Goal: Find specific page/section: Find specific page/section

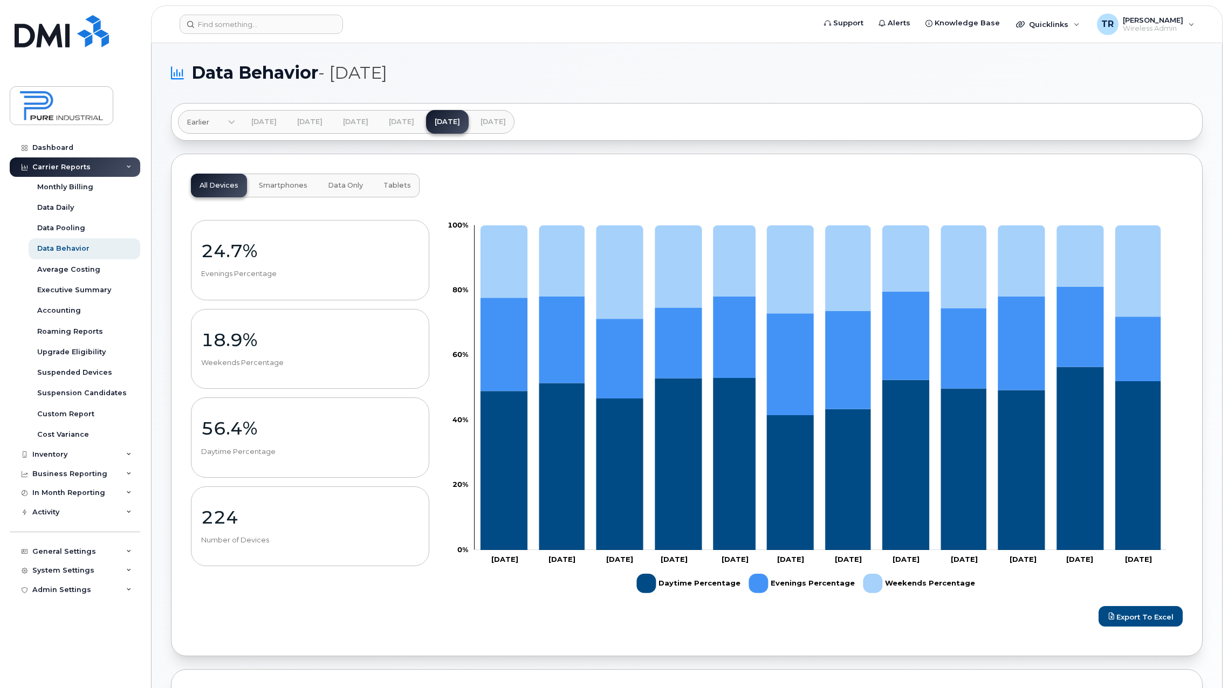
click at [53, 162] on div "Carrier Reports" at bounding box center [75, 166] width 130 height 19
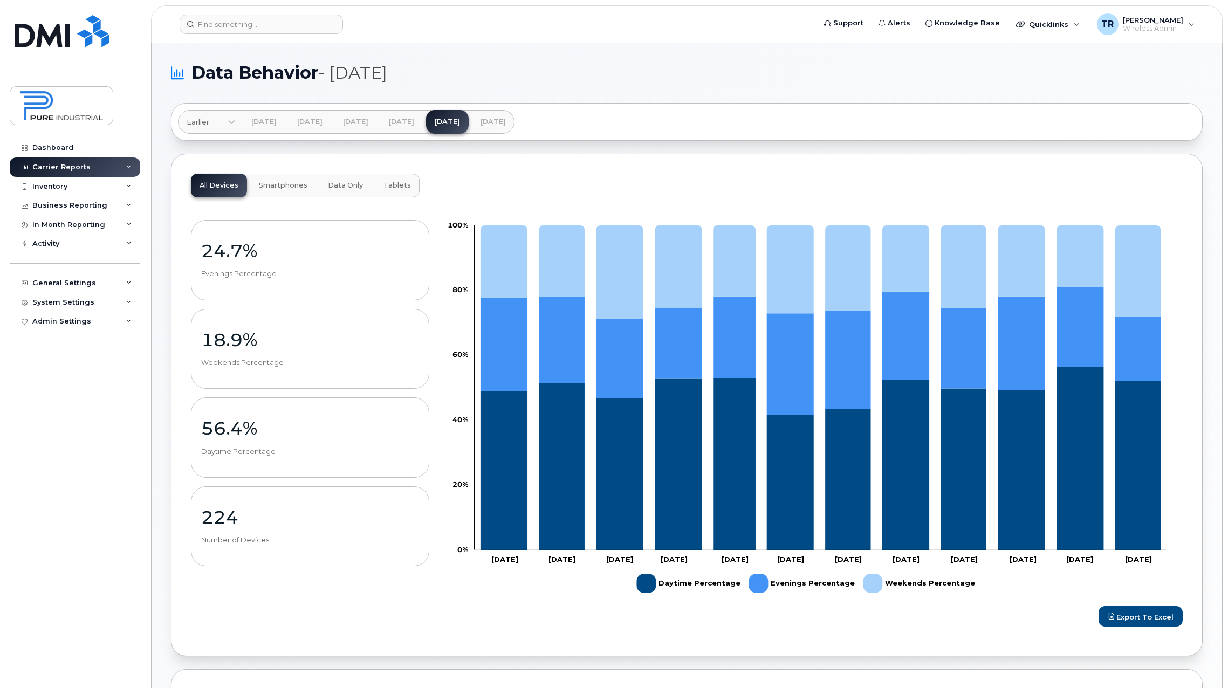
click at [53, 162] on div "Carrier Reports" at bounding box center [75, 166] width 130 height 19
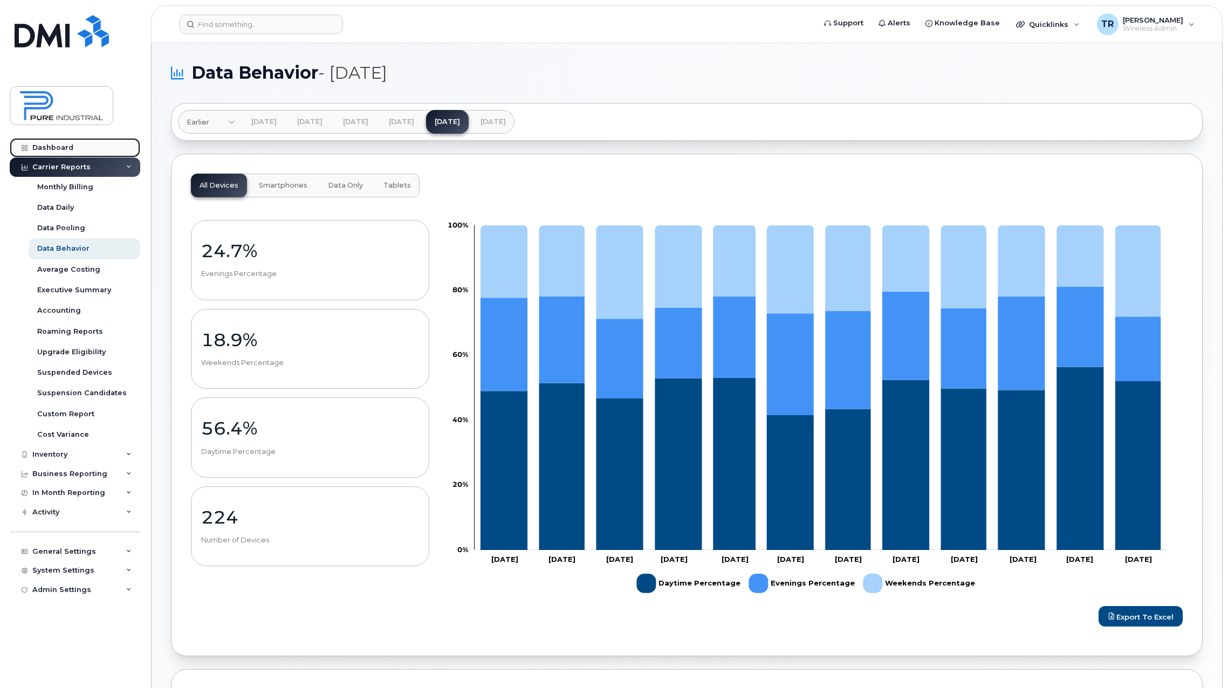
click at [52, 147] on div "Dashboard" at bounding box center [52, 147] width 41 height 9
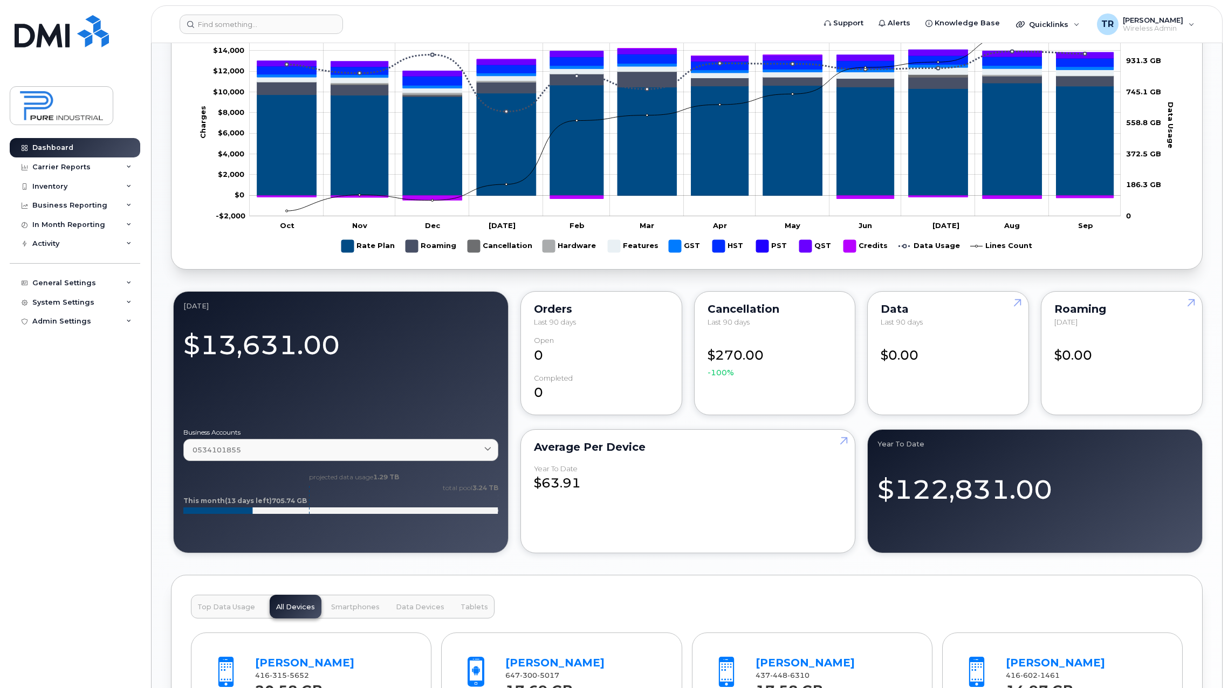
scroll to position [633, 0]
